Goal: Information Seeking & Learning: Learn about a topic

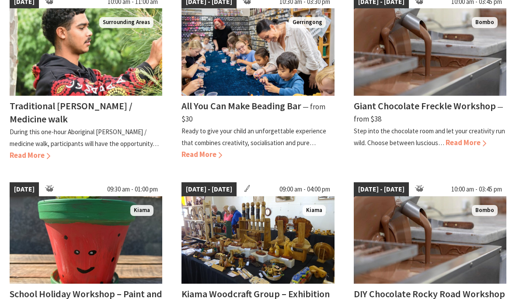
scroll to position [277, 0]
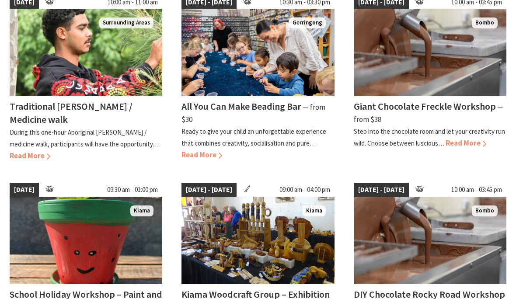
click at [472, 140] on span "Read More" at bounding box center [466, 143] width 41 height 10
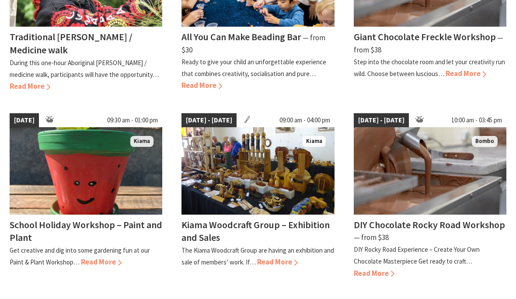
scroll to position [346, 0]
click at [73, 157] on img at bounding box center [86, 171] width 153 height 88
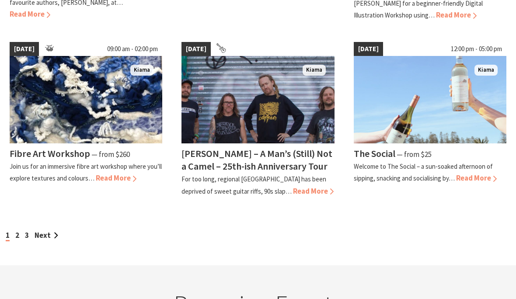
scroll to position [792, 0]
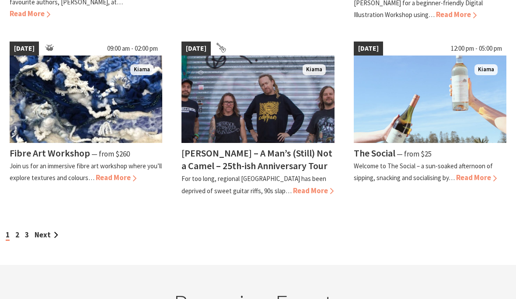
click at [46, 231] on link "Next" at bounding box center [47, 236] width 24 height 10
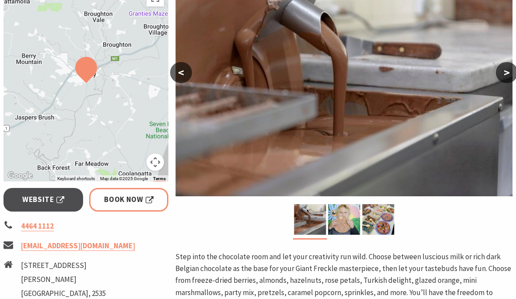
scroll to position [191, 0]
click at [341, 215] on img at bounding box center [344, 219] width 32 height 31
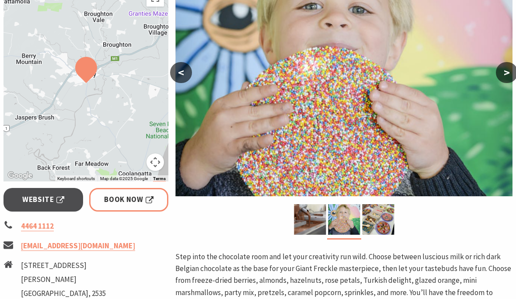
click at [381, 218] on img at bounding box center [378, 219] width 32 height 31
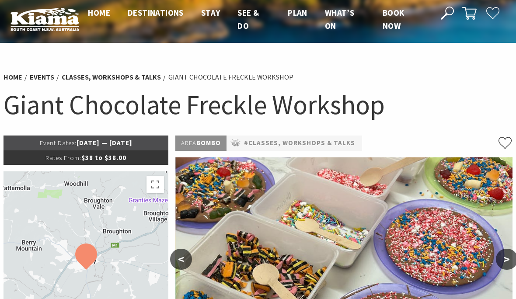
scroll to position [0, 0]
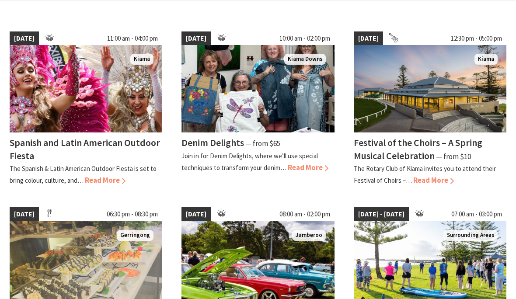
scroll to position [240, 0]
click at [424, 179] on span "Read More" at bounding box center [433, 180] width 41 height 10
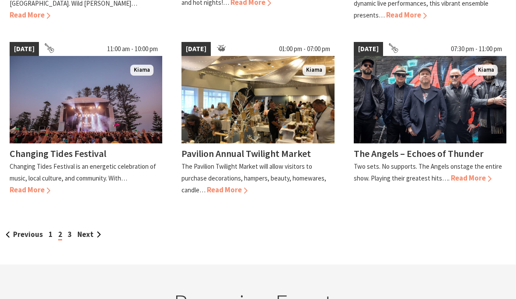
scroll to position [781, 0]
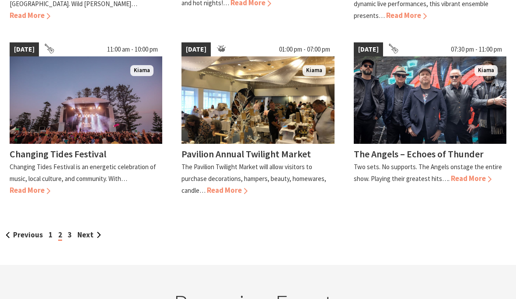
click at [96, 230] on link "Next" at bounding box center [89, 235] width 24 height 10
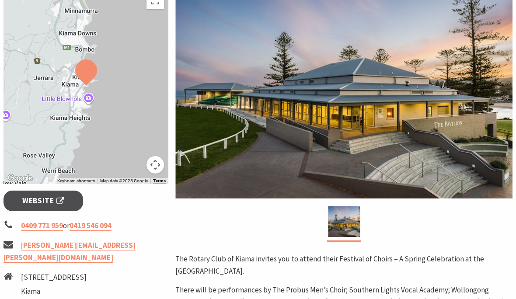
scroll to position [221, 0]
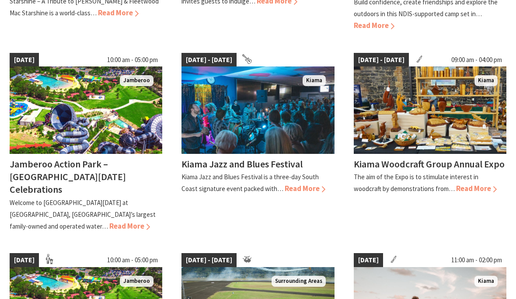
scroll to position [420, 0]
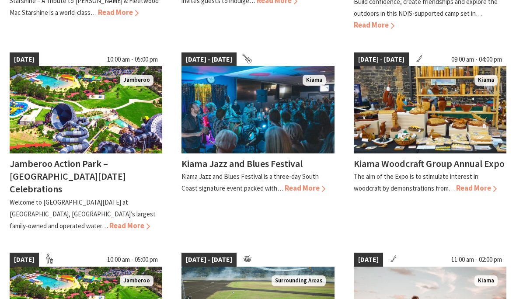
click at [302, 183] on span "Read More" at bounding box center [305, 188] width 41 height 10
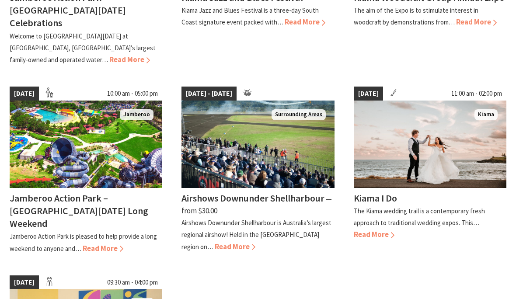
scroll to position [583, 0]
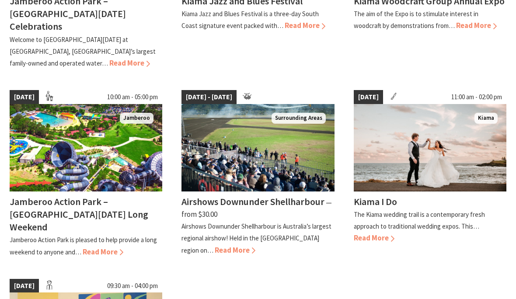
click at [196, 196] on h4 "Airshows Downunder Shellharbour" at bounding box center [253, 202] width 143 height 12
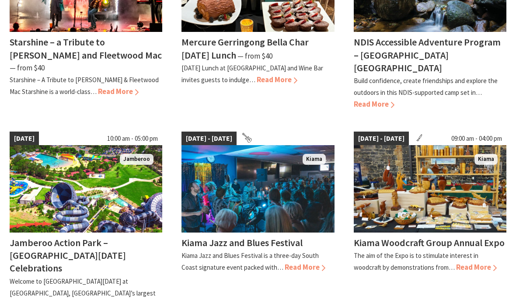
scroll to position [326, 0]
